Goal: Task Accomplishment & Management: Use online tool/utility

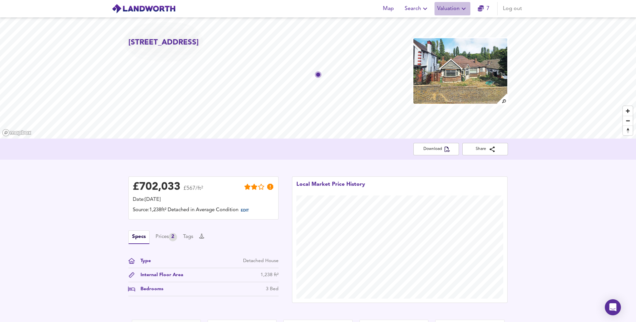
click at [449, 7] on span "Valuation" at bounding box center [452, 8] width 31 height 9
click at [447, 25] on li "New Valuation Report" at bounding box center [452, 24] width 80 height 12
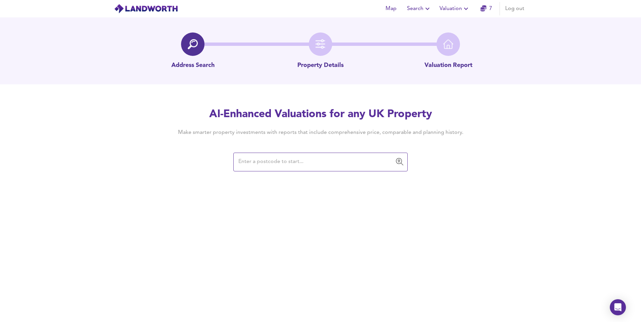
paste input "DA15 9NY"
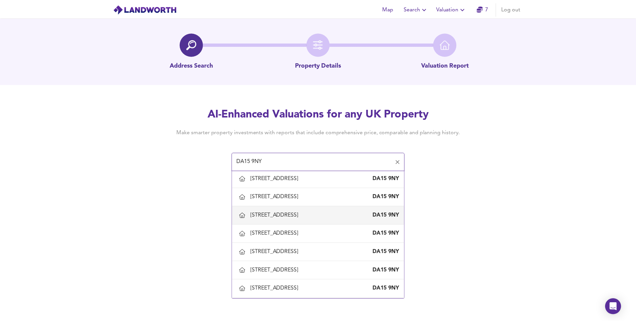
scroll to position [168, 0]
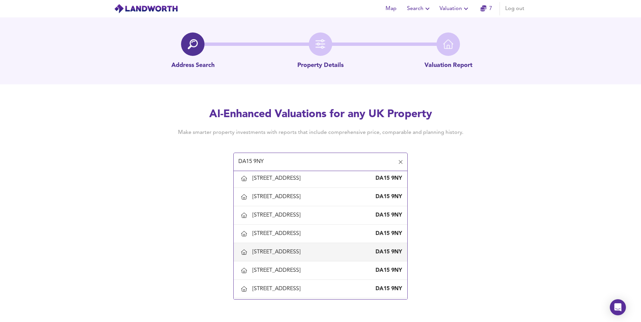
click at [285, 251] on div "[STREET_ADDRESS]" at bounding box center [277, 252] width 51 height 7
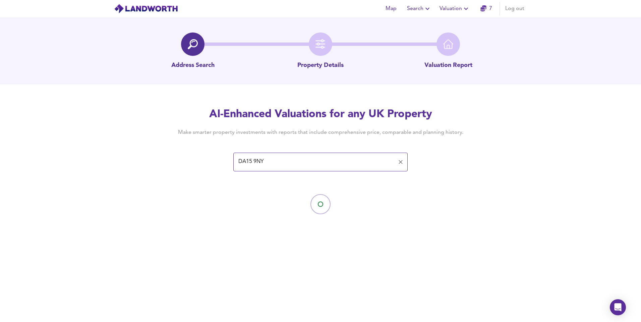
type input "[STREET_ADDRESS]"
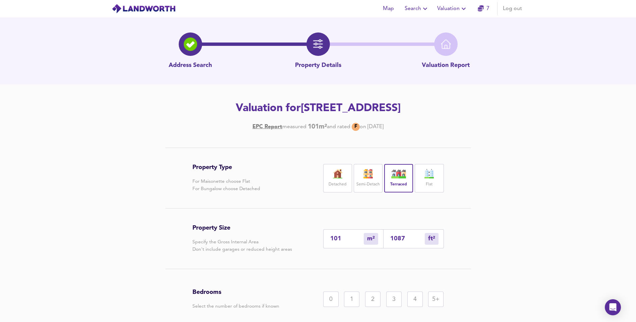
click at [346, 240] on input "101" at bounding box center [347, 239] width 34 height 7
type input "10"
type input "108"
type input "1"
type input "11"
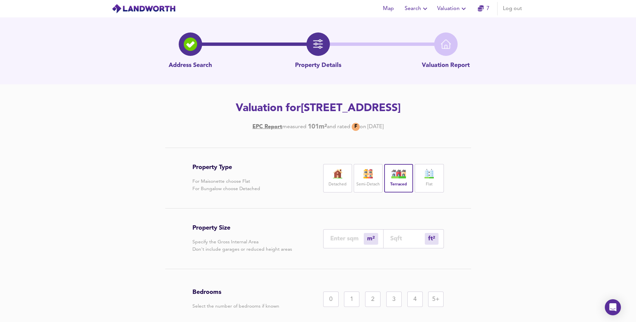
type input "9"
type input "97"
type input "95"
type input "1023"
type input "95.9"
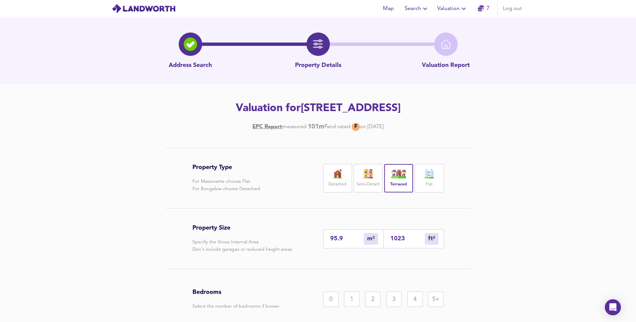
type input "1032"
type input "95.92"
click at [580, 205] on div "Property Type For Maisonette choose Flat For Bungalow choose Detached Detached …" at bounding box center [318, 266] width 636 height 236
click at [396, 300] on div "3" at bounding box center [393, 299] width 15 height 15
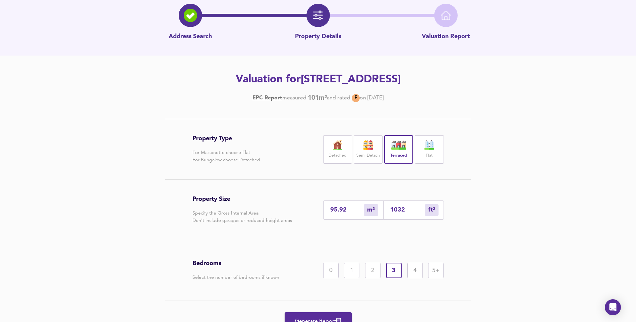
scroll to position [62, 0]
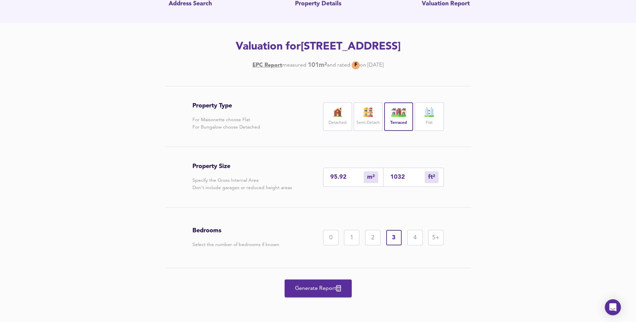
click at [320, 292] on span "Generate Report" at bounding box center [318, 288] width 54 height 9
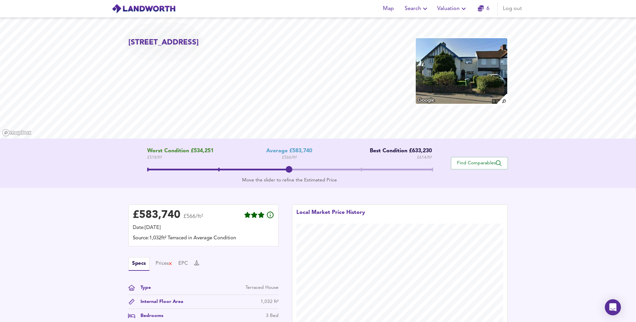
scroll to position [108, 0]
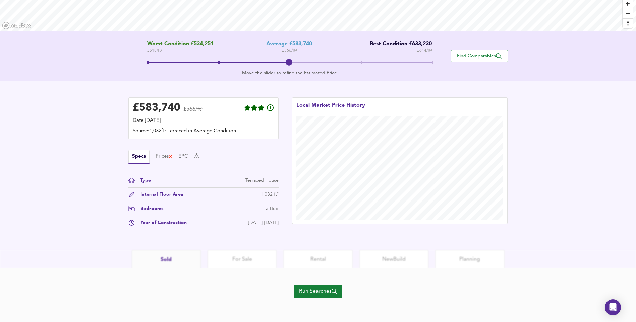
click at [320, 289] on span "Run Searches" at bounding box center [318, 291] width 38 height 9
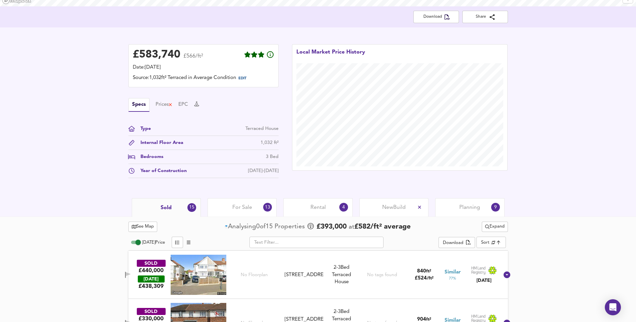
scroll to position [175, 0]
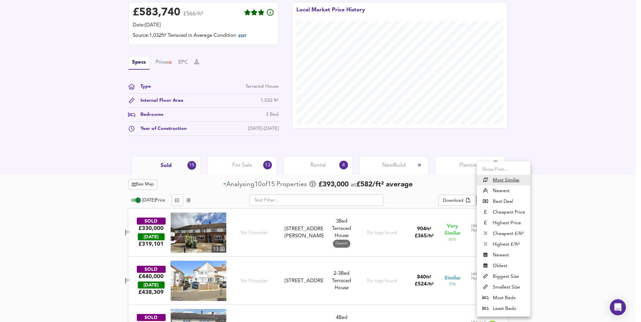
click at [500, 190] on li "Nearest" at bounding box center [504, 191] width 54 height 11
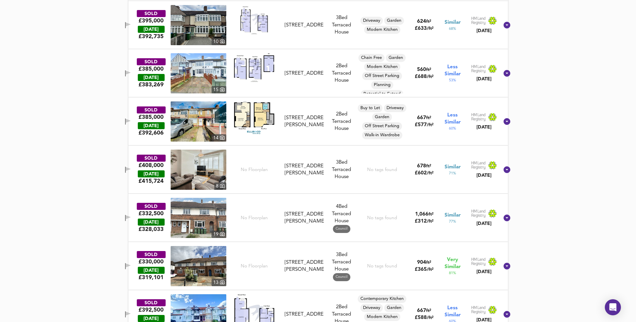
scroll to position [577, 0]
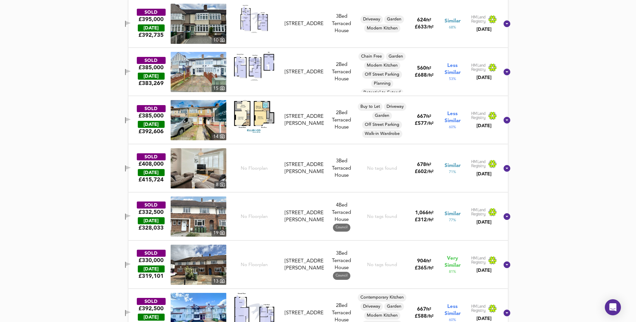
click at [197, 213] on img at bounding box center [199, 217] width 56 height 40
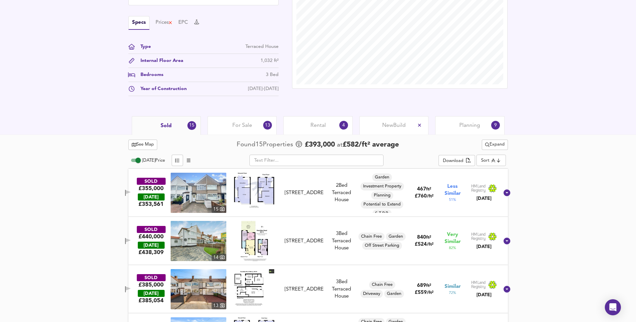
scroll to position [175, 0]
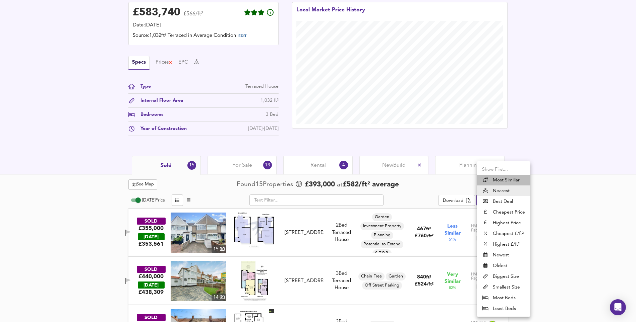
click at [503, 178] on u "Most Similiar" at bounding box center [506, 180] width 27 height 7
type input "similarityscore"
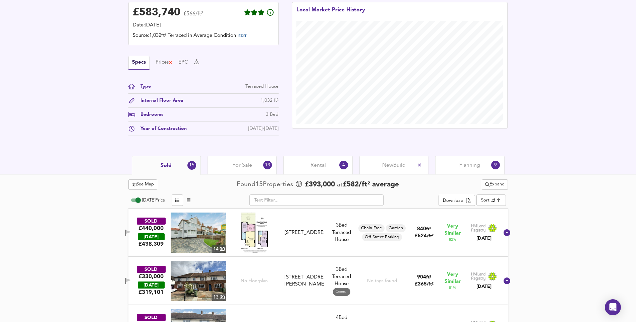
click at [240, 162] on div "For Sale 13" at bounding box center [242, 165] width 69 height 18
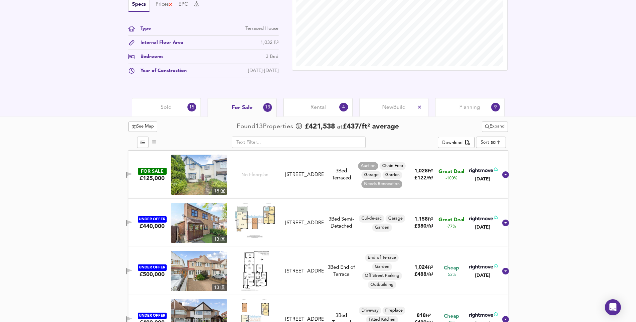
scroll to position [242, 0]
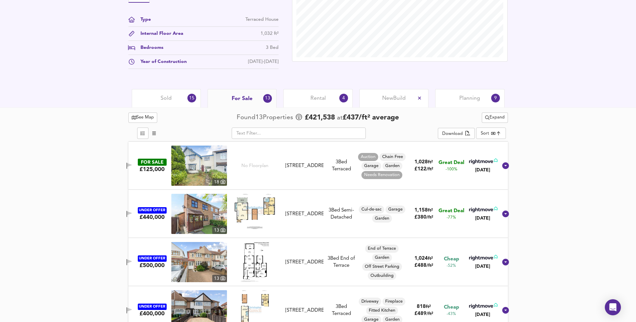
click at [214, 211] on img at bounding box center [199, 214] width 56 height 40
click at [208, 266] on img at bounding box center [199, 262] width 56 height 40
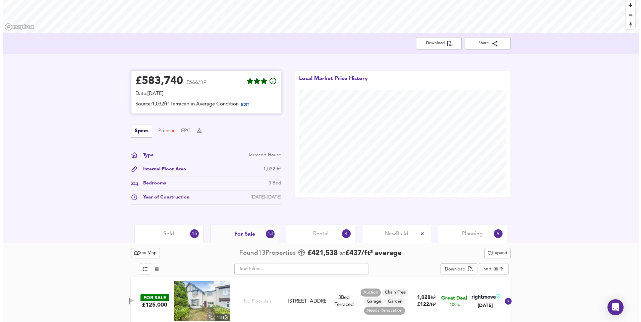
scroll to position [0, 0]
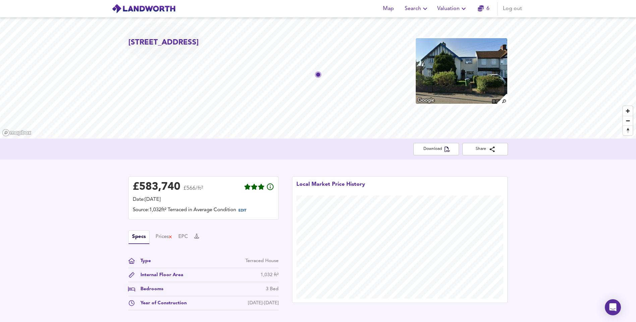
click at [459, 7] on span "Valuation" at bounding box center [452, 8] width 31 height 9
click at [459, 23] on li "New Valuation Report" at bounding box center [452, 24] width 80 height 12
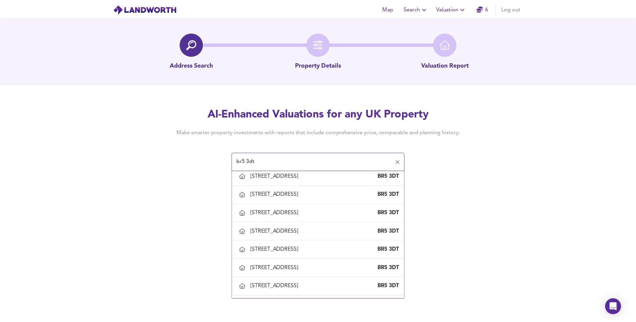
scroll to position [443, 0]
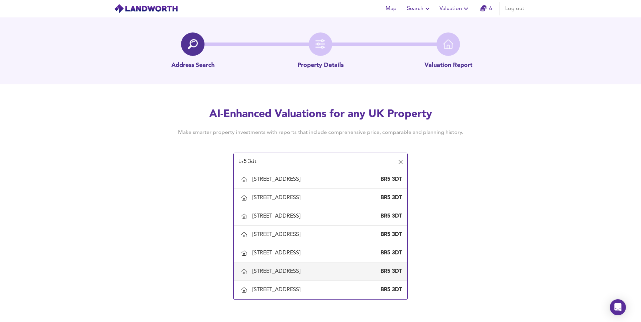
click at [303, 270] on div "[STREET_ADDRESS]" at bounding box center [277, 271] width 51 height 7
type input "[STREET_ADDRESS]"
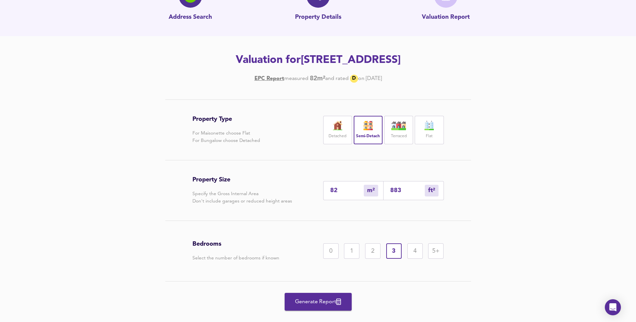
scroll to position [62, 0]
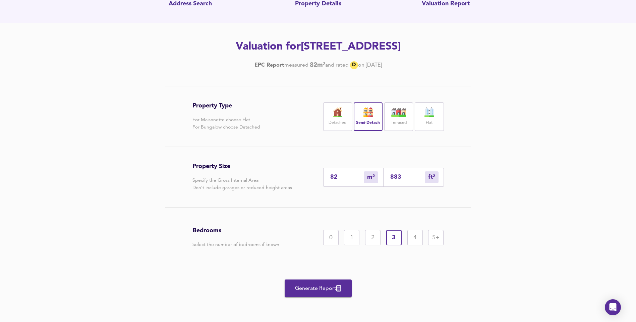
click at [328, 285] on span "Generate Report" at bounding box center [318, 288] width 54 height 9
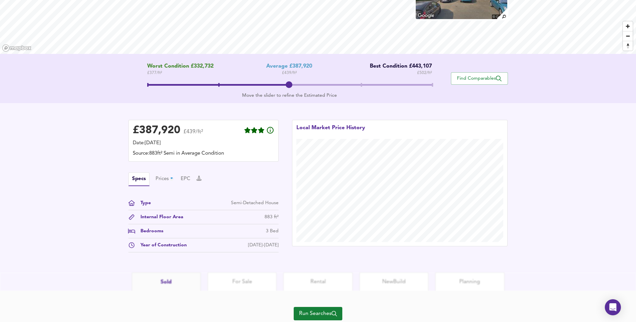
scroll to position [108, 0]
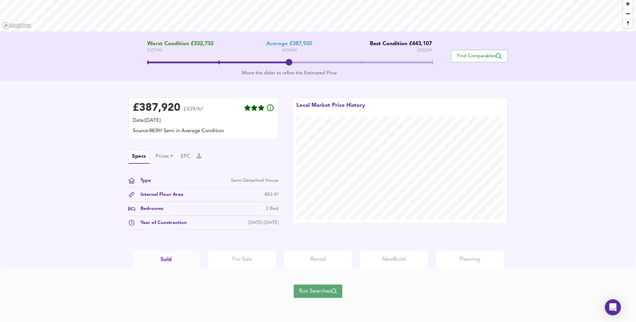
click at [323, 289] on span "Run Searches" at bounding box center [318, 291] width 38 height 9
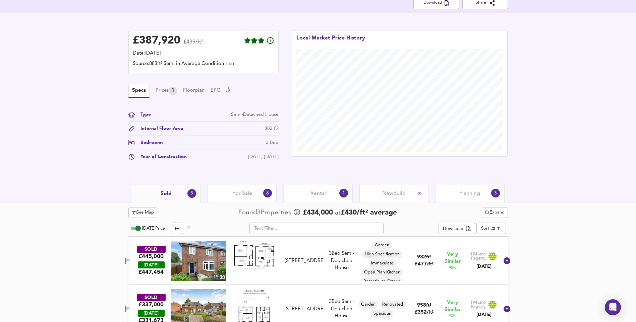
scroll to position [210, 0]
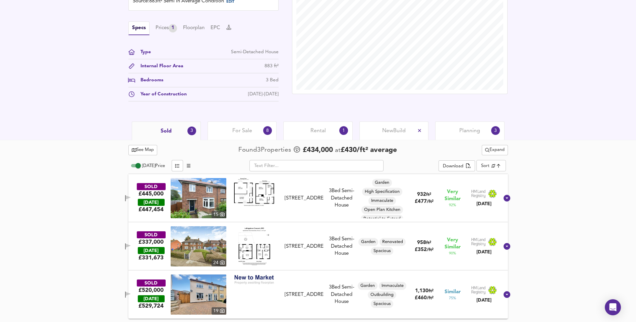
click at [250, 133] on span "For Sale" at bounding box center [242, 130] width 20 height 7
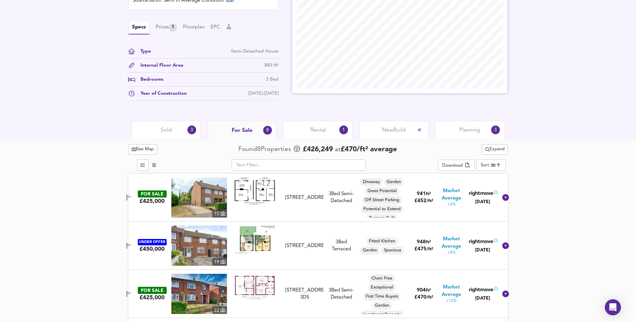
scroll to position [210, 0]
